Goal: Task Accomplishment & Management: Manage account settings

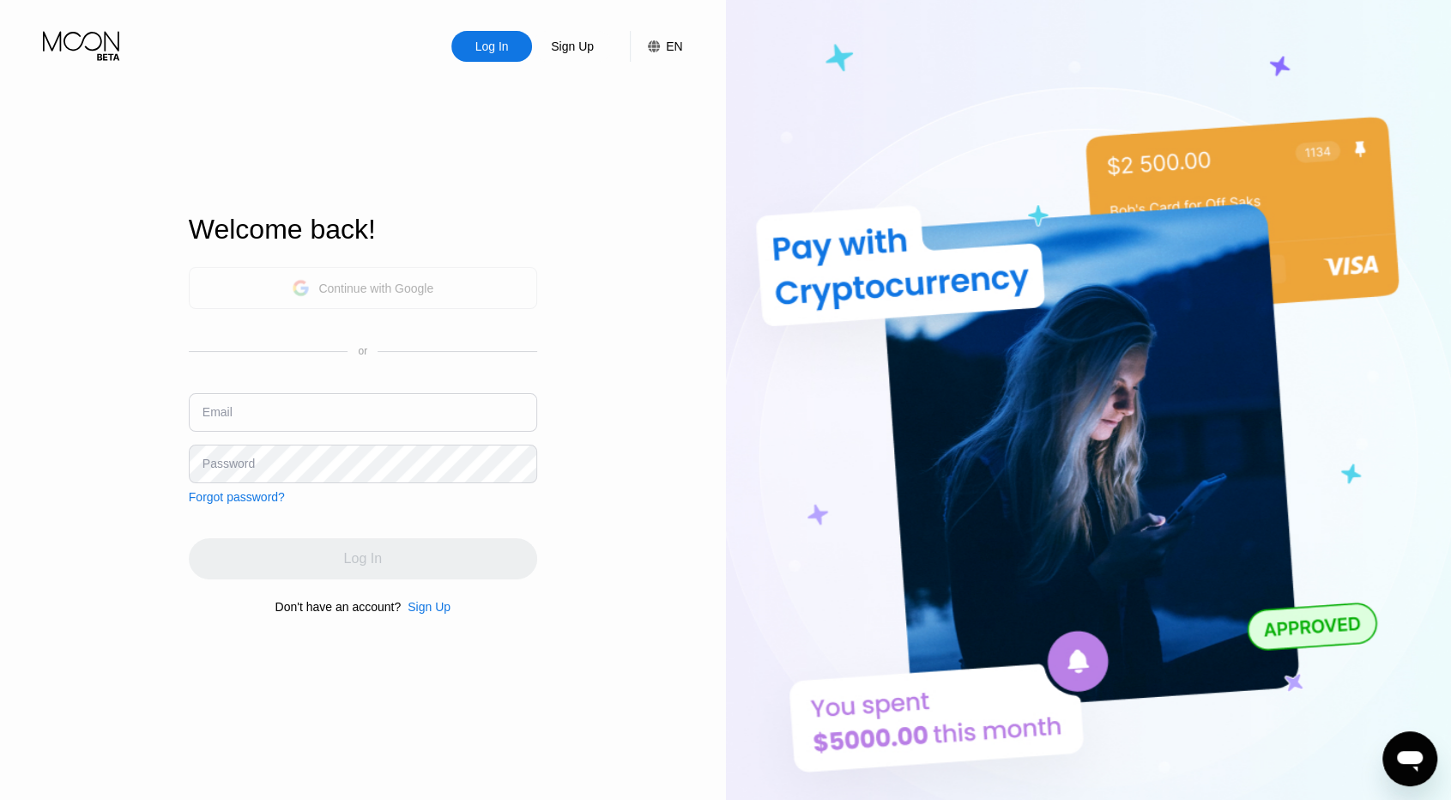
click at [347, 293] on div "Continue with Google" at bounding box center [375, 288] width 115 height 14
